Goal: Navigation & Orientation: Find specific page/section

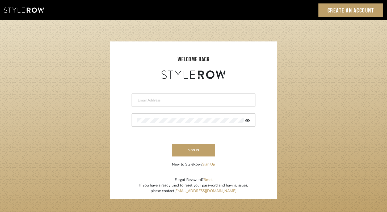
click at [165, 105] on div at bounding box center [194, 100] width 124 height 13
click at [166, 102] on input "email" at bounding box center [192, 100] width 111 height 5
type input "caitlin@californiadaydreams.com"
click at [190, 152] on button "sign in" at bounding box center [193, 150] width 43 height 12
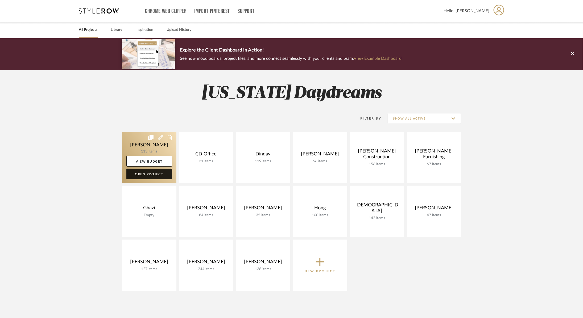
click at [155, 177] on link "Open Project" at bounding box center [149, 174] width 46 height 11
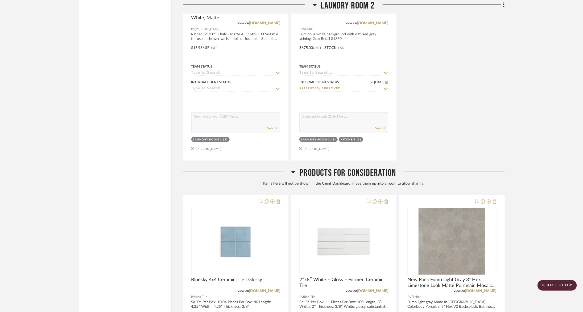
scroll to position [3659, 0]
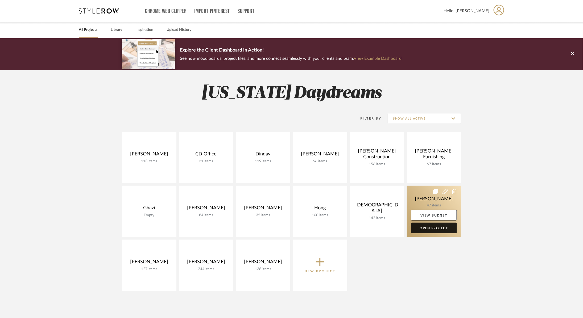
click at [429, 229] on link "Open Project" at bounding box center [434, 228] width 46 height 11
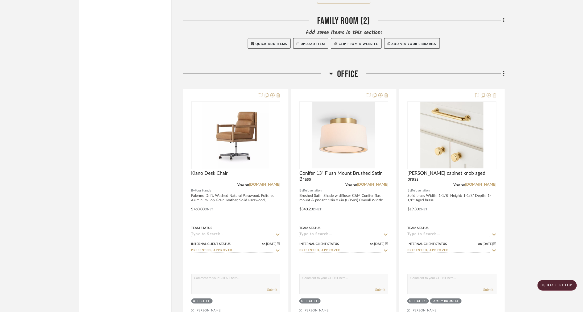
scroll to position [863, 0]
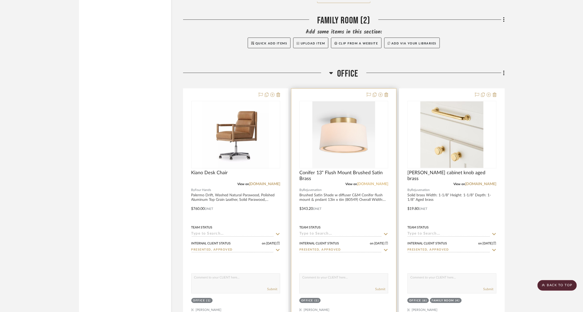
click at [373, 182] on link "[DOMAIN_NAME]" at bounding box center [372, 184] width 31 height 4
